Goal: Task Accomplishment & Management: Manage account settings

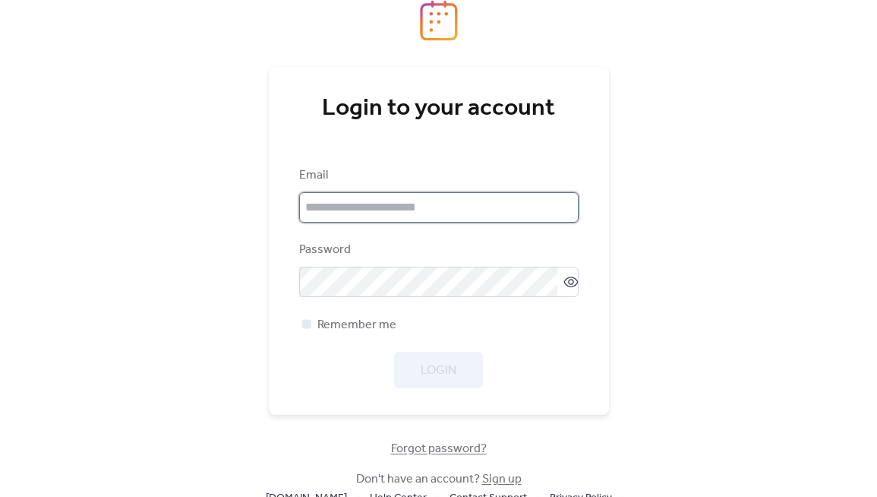
click at [421, 194] on input "email" at bounding box center [438, 207] width 279 height 30
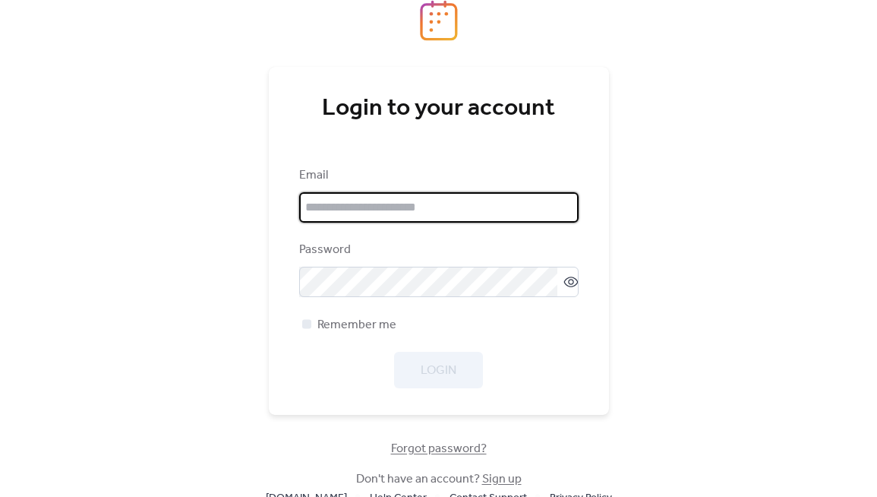
type input "**********"
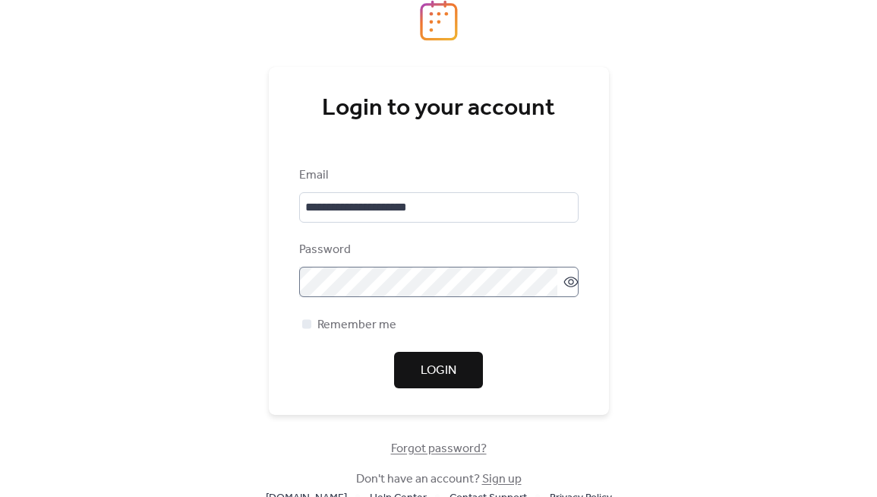
click at [565, 279] on icon at bounding box center [570, 281] width 15 height 15
click at [301, 323] on div at bounding box center [306, 323] width 15 height 15
click at [453, 375] on span "Login" at bounding box center [439, 370] width 36 height 18
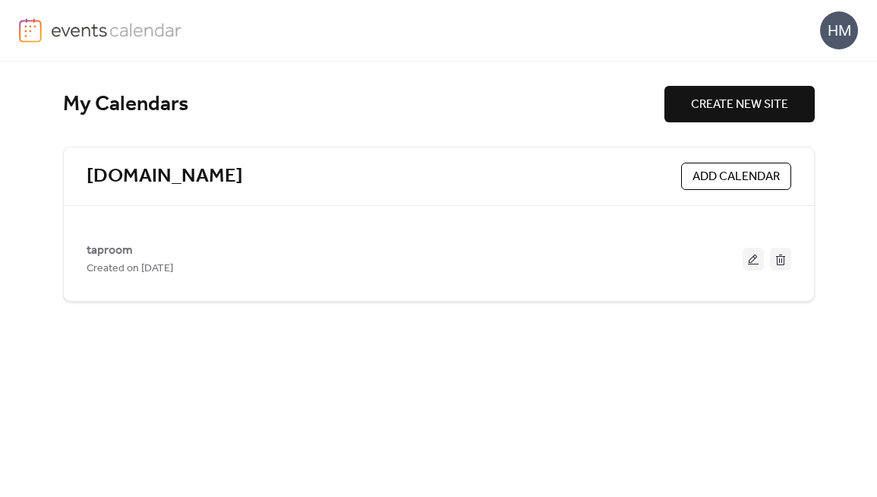
click at [846, 28] on div "HM" at bounding box center [839, 30] width 38 height 38
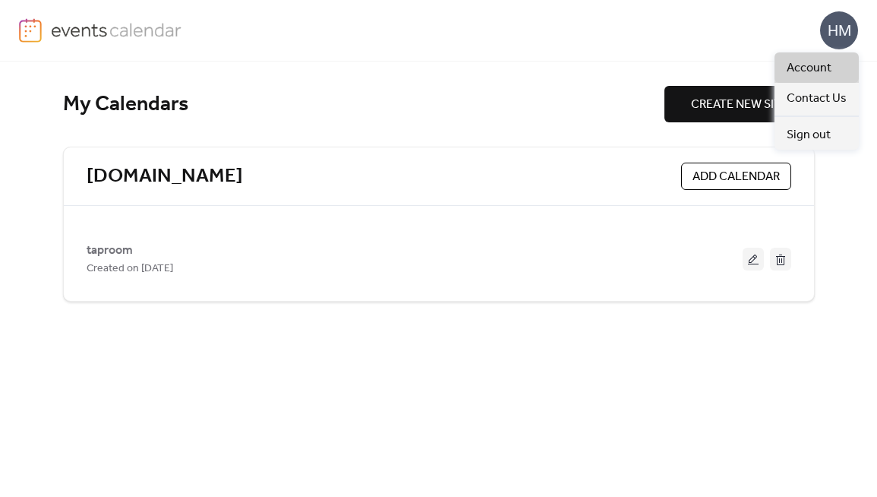
click at [821, 65] on span "Account" at bounding box center [809, 68] width 45 height 18
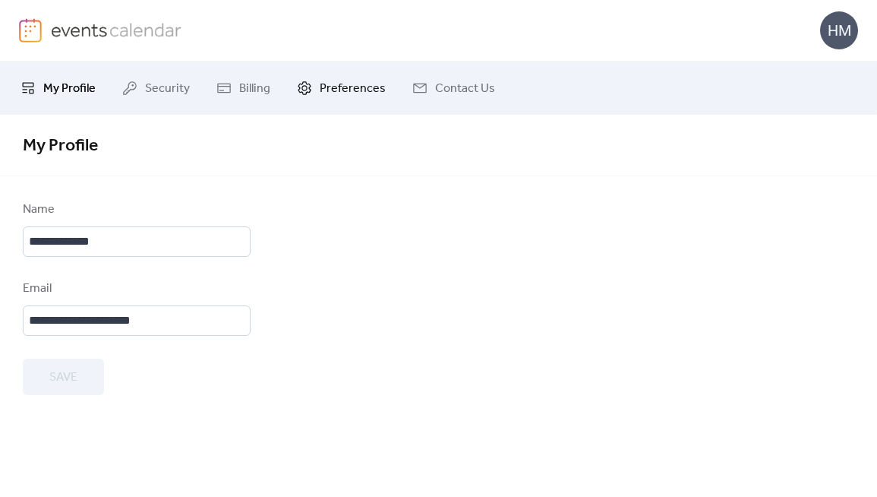
click at [348, 85] on span "Preferences" at bounding box center [353, 89] width 66 height 18
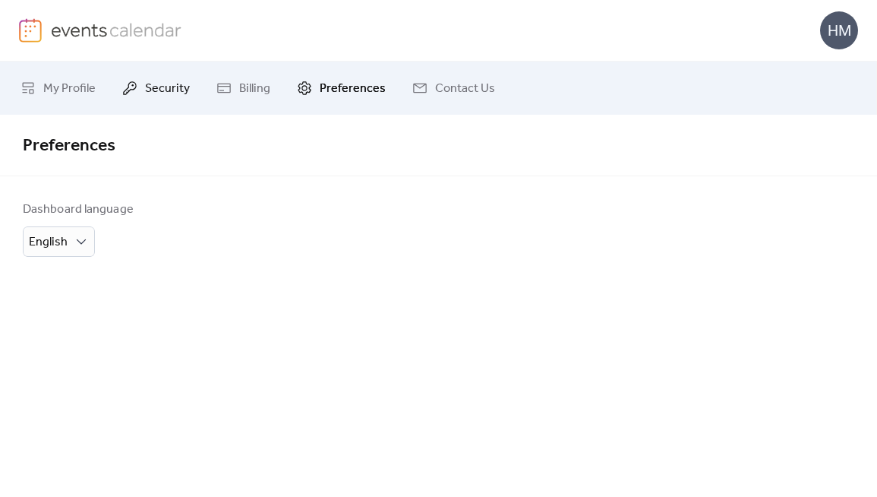
click at [166, 93] on span "Security" at bounding box center [167, 89] width 45 height 18
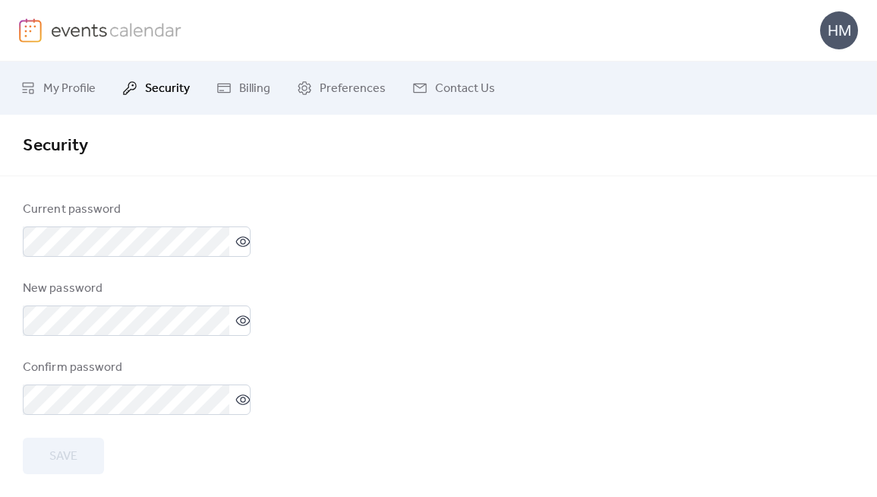
scroll to position [8, 0]
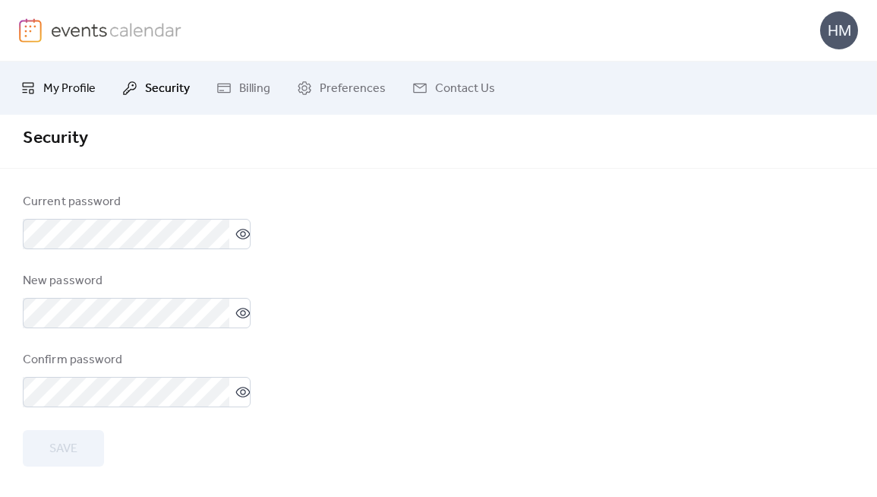
click at [75, 86] on span "My Profile" at bounding box center [69, 89] width 52 height 18
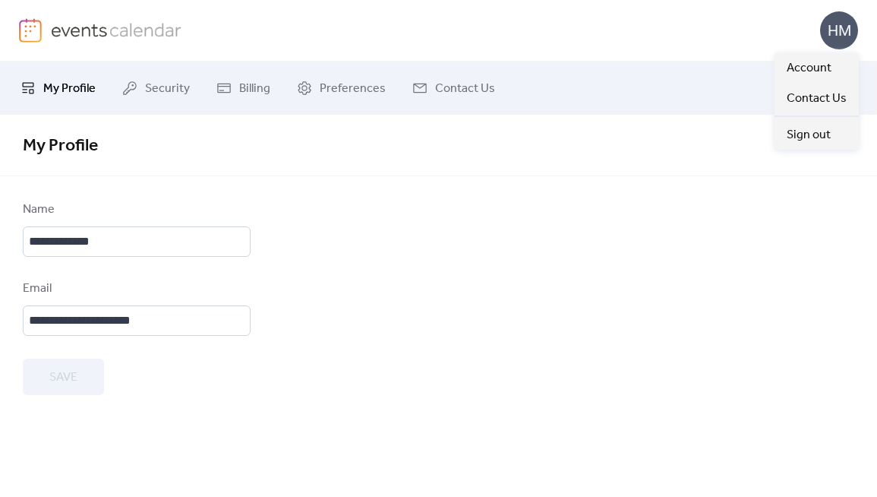
click at [852, 28] on div "HM" at bounding box center [839, 30] width 38 height 38
click at [821, 126] on span "Sign out" at bounding box center [809, 135] width 44 height 18
